Goal: Information Seeking & Learning: Learn about a topic

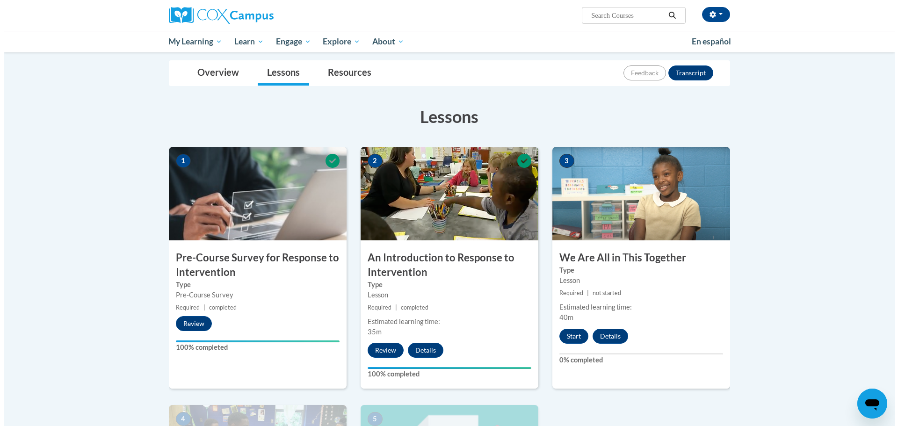
scroll to position [281, 0]
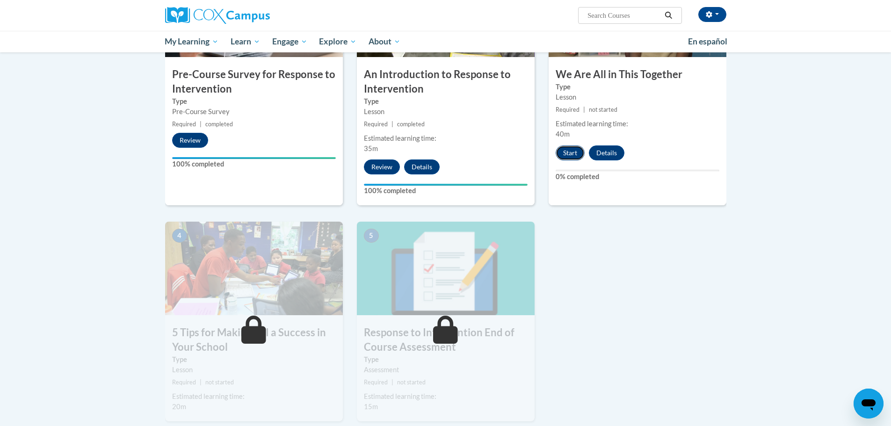
click at [571, 158] on button "Start" at bounding box center [570, 152] width 29 height 15
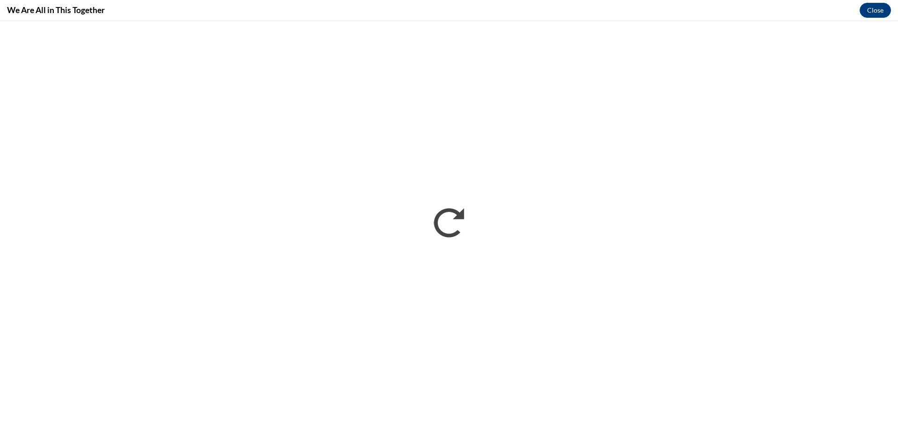
scroll to position [0, 0]
